Goal: Check status: Check status

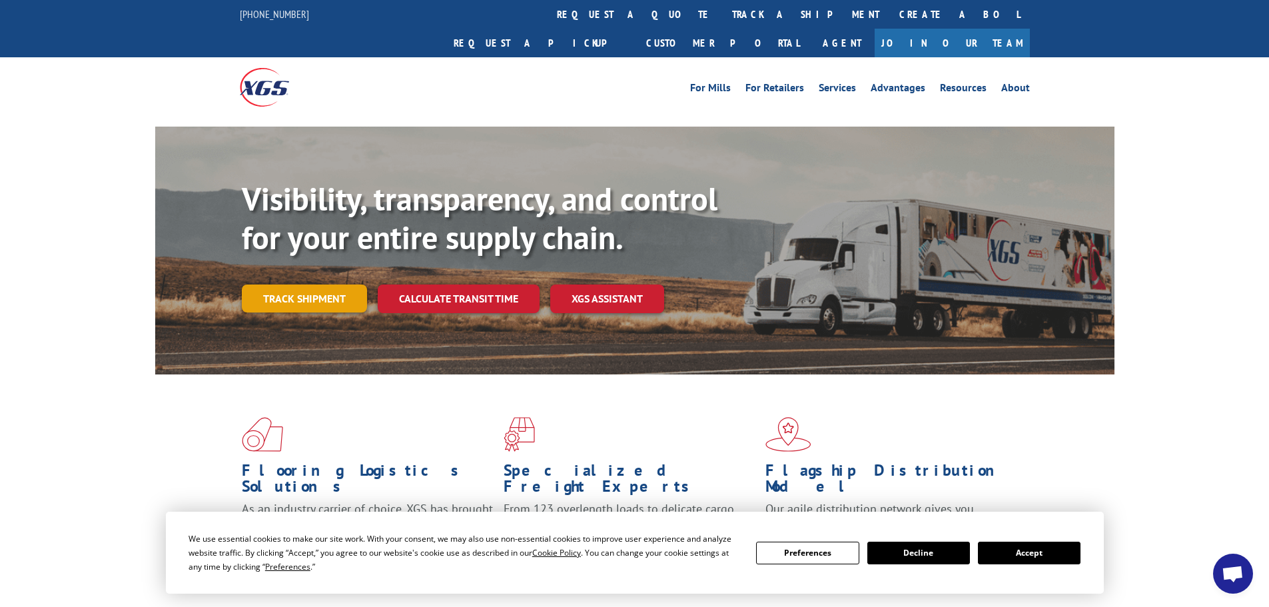
click at [295, 285] on link "Track shipment" at bounding box center [304, 299] width 125 height 28
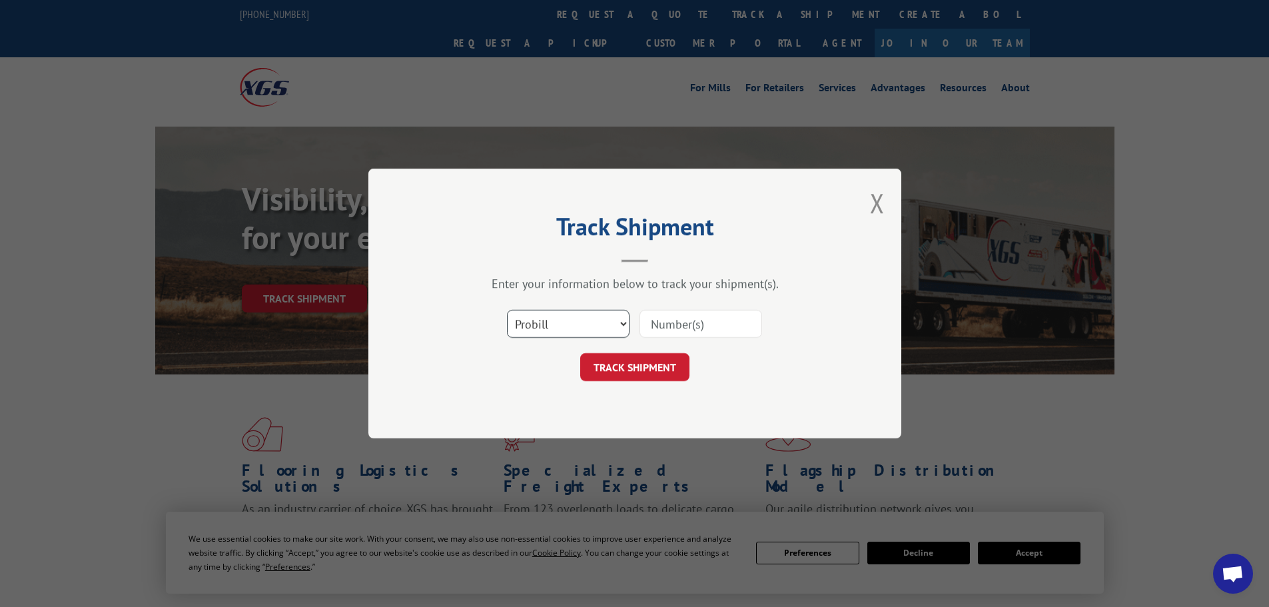
click at [620, 325] on select "Select category... Probill BOL PO" at bounding box center [568, 324] width 123 height 28
select select "bol"
click at [507, 310] on select "Select category... Probill BOL PO" at bounding box center [568, 324] width 123 height 28
click at [705, 325] on input at bounding box center [701, 324] width 123 height 28
type input "362690"
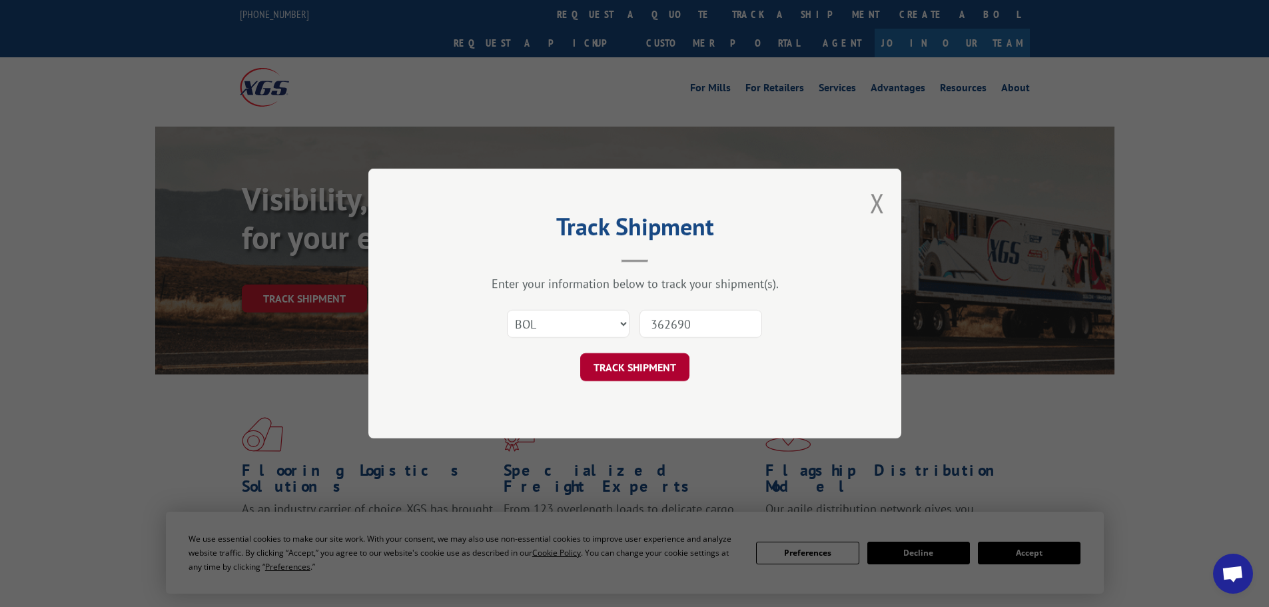
click at [619, 362] on button "TRACK SHIPMENT" at bounding box center [634, 367] width 109 height 28
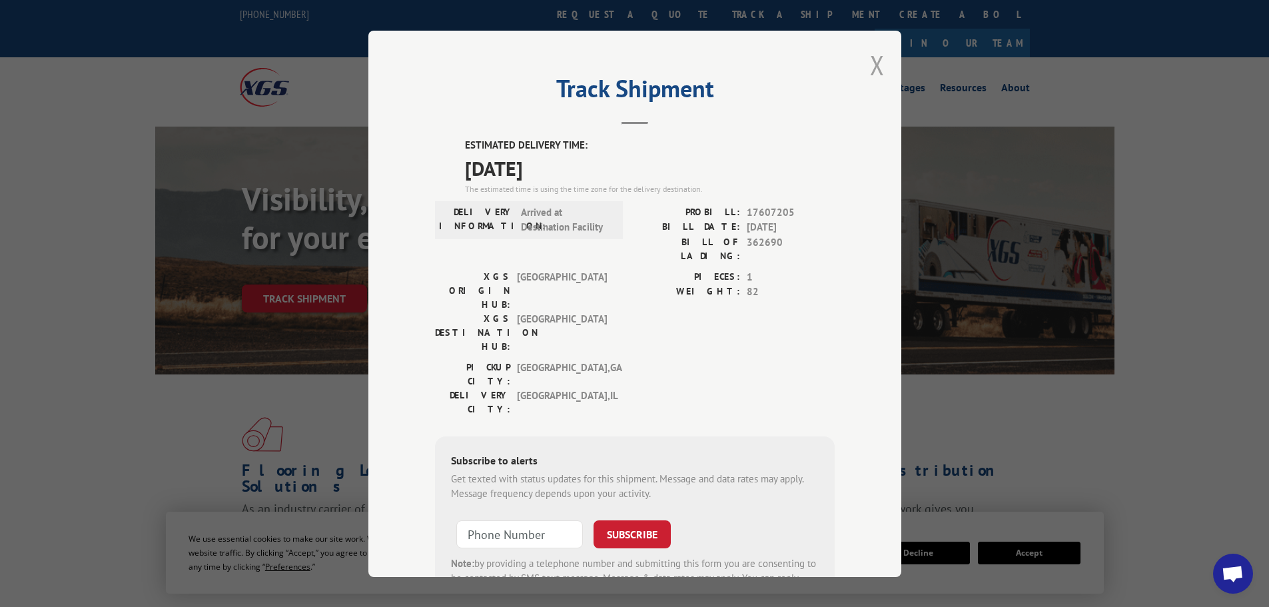
click at [873, 63] on button "Close modal" at bounding box center [877, 64] width 15 height 35
